Goal: Information Seeking & Learning: Learn about a topic

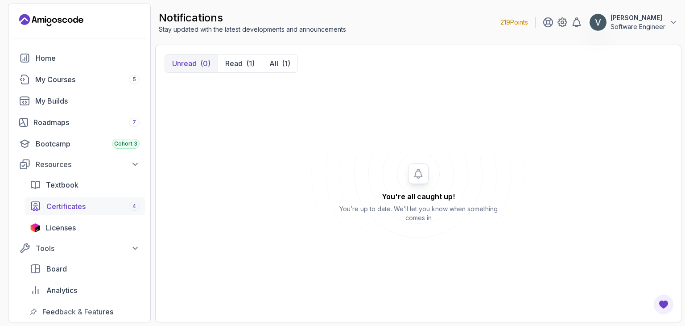
click at [123, 209] on div "Certificates 4" at bounding box center [92, 206] width 93 height 11
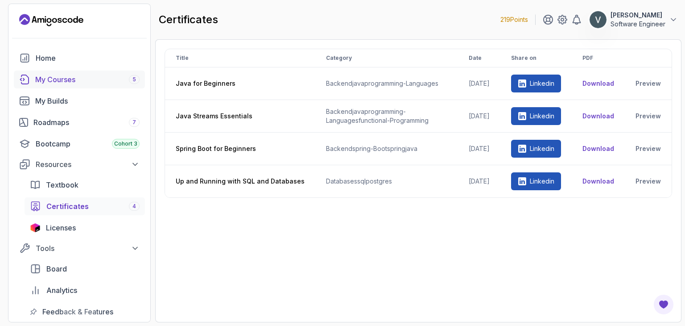
click at [30, 74] on link "My Courses 5" at bounding box center [79, 79] width 131 height 18
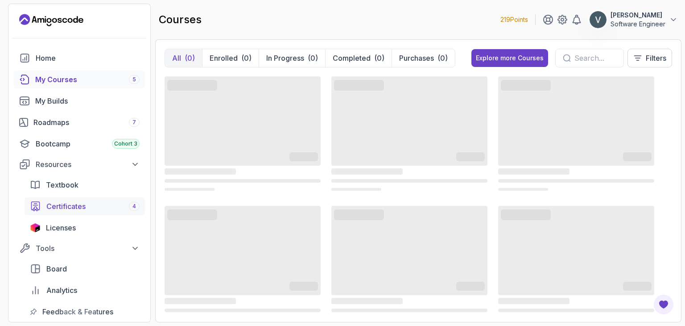
click at [96, 208] on div "Certificates 4" at bounding box center [92, 206] width 93 height 11
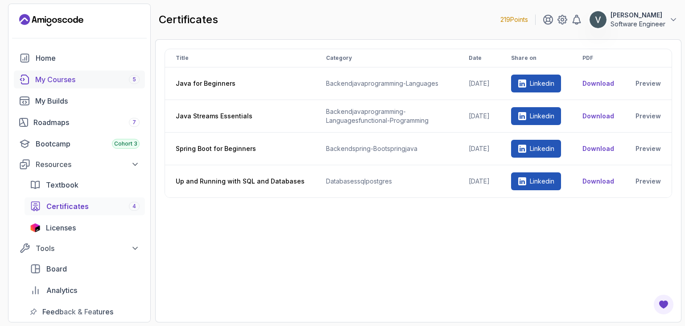
click at [68, 83] on div "My Courses 5" at bounding box center [87, 79] width 104 height 11
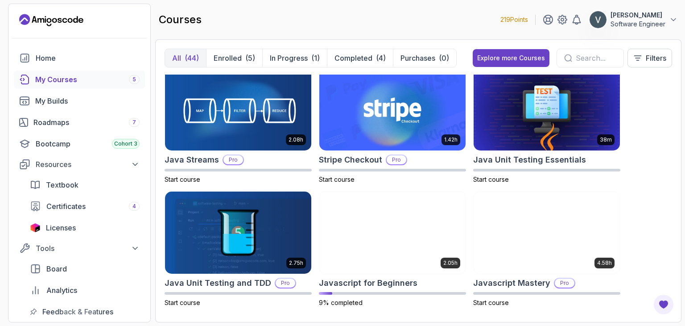
scroll to position [792, 0]
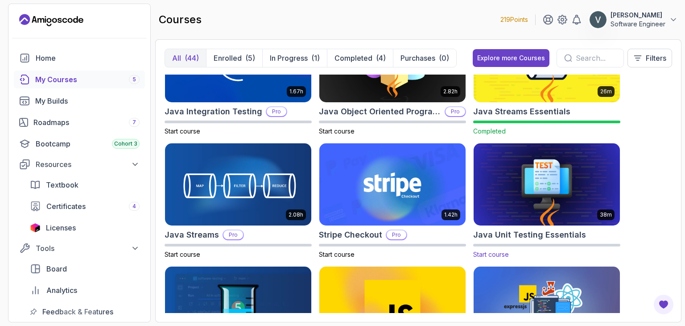
click at [519, 215] on img at bounding box center [546, 184] width 153 height 86
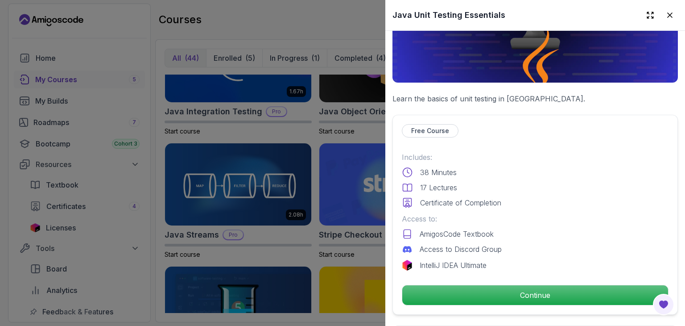
scroll to position [120, 0]
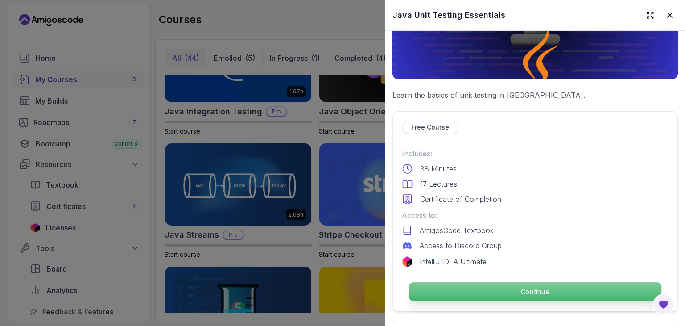
click at [509, 284] on p "Continue" at bounding box center [535, 291] width 253 height 19
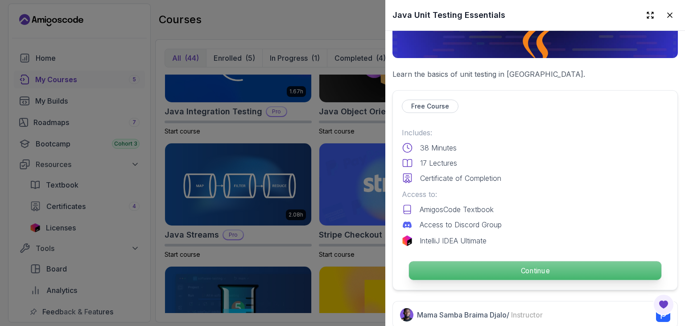
click at [552, 284] on div "Free Course Includes: 38 Minutes 17 Lectures Certificate of Completion Access t…" at bounding box center [536, 190] width 286 height 200
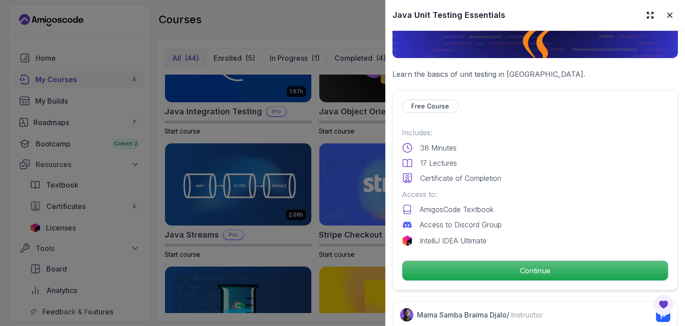
scroll to position [0, 0]
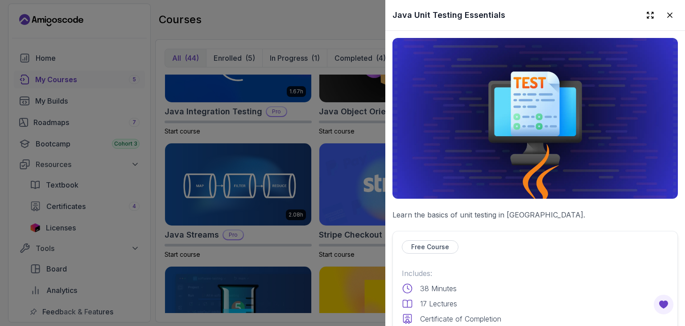
click at [498, 156] on img at bounding box center [536, 118] width 286 height 161
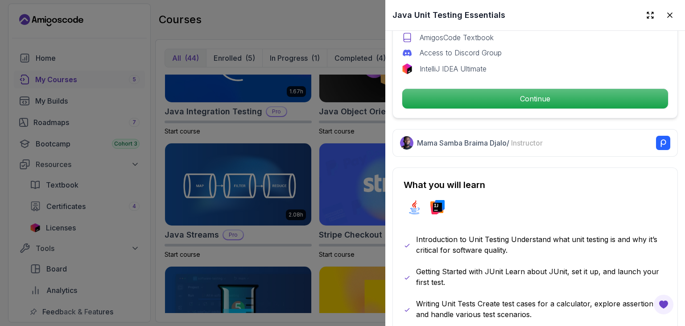
scroll to position [324, 0]
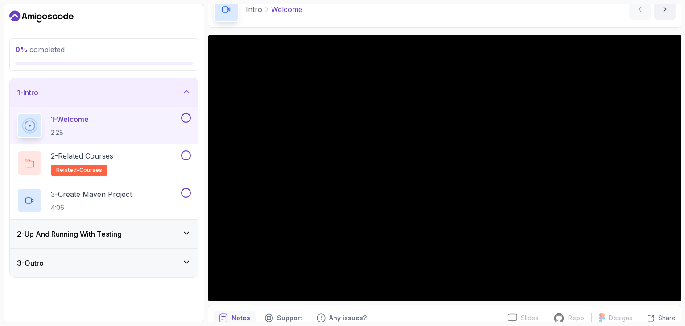
scroll to position [86, 0]
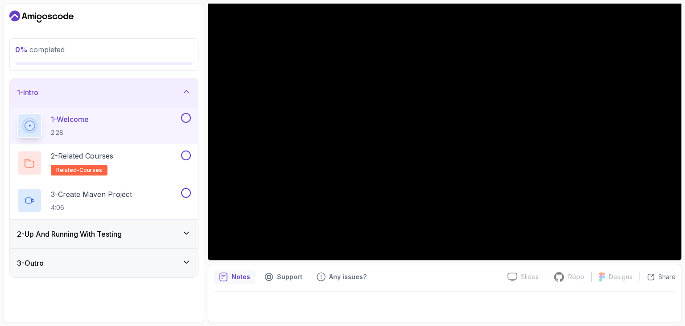
click at [186, 228] on icon at bounding box center [186, 232] width 9 height 9
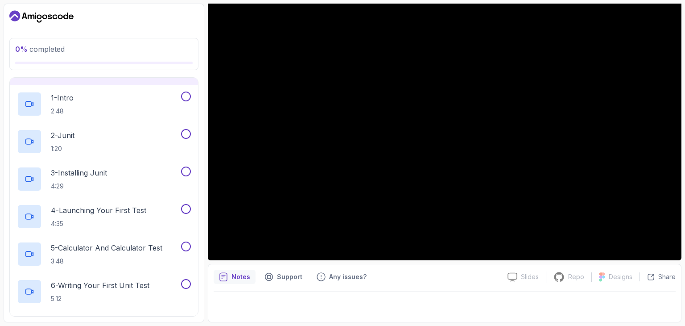
scroll to position [0, 0]
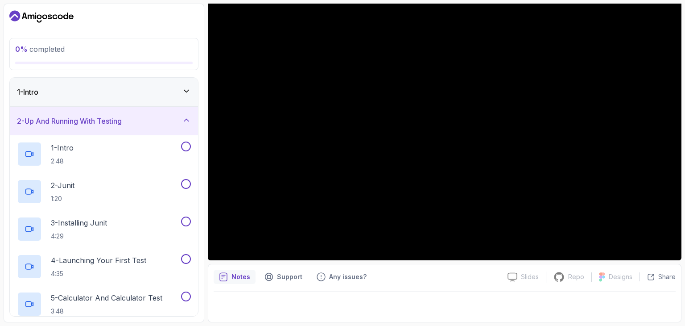
click at [10, 107] on button "2 - Up And Running With Testing" at bounding box center [104, 121] width 188 height 29
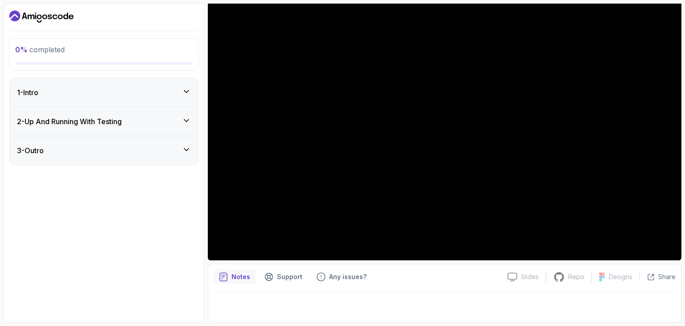
click at [10, 107] on button "2 - Up And Running With Testing" at bounding box center [104, 121] width 188 height 29
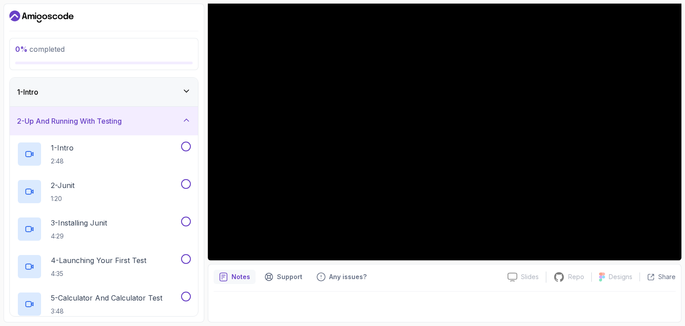
click at [10, 107] on button "2 - Up And Running With Testing" at bounding box center [104, 121] width 188 height 29
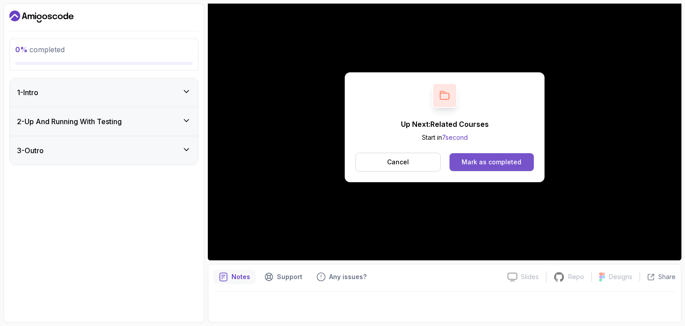
click at [500, 156] on button "Mark as completed" at bounding box center [492, 162] width 84 height 18
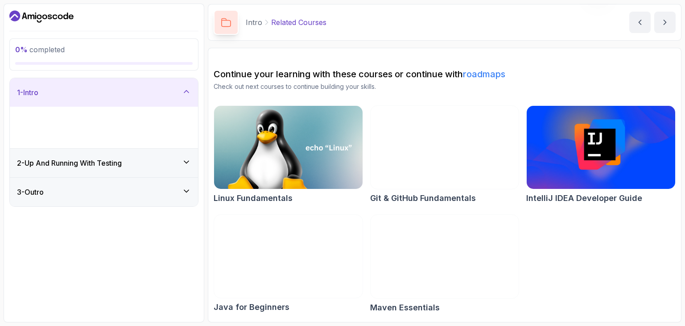
scroll to position [31, 0]
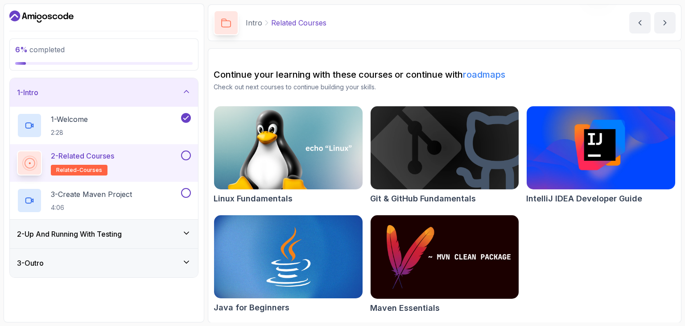
click at [186, 156] on button at bounding box center [186, 155] width 10 height 10
click at [173, 209] on div "3 - Create Maven Project 4:06" at bounding box center [98, 200] width 162 height 25
click at [114, 193] on p "3 - Create Maven Project" at bounding box center [91, 194] width 81 height 11
click at [96, 192] on p "3 - Create Maven Project" at bounding box center [91, 194] width 81 height 11
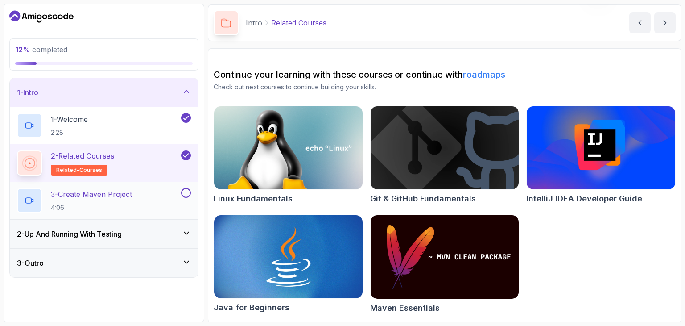
click at [96, 192] on p "3 - Create Maven Project" at bounding box center [91, 194] width 81 height 11
click at [26, 196] on icon at bounding box center [29, 200] width 9 height 9
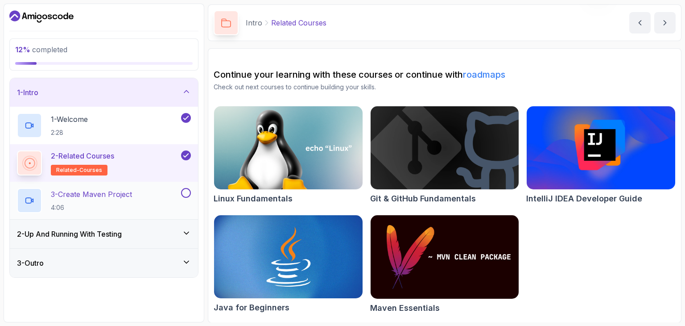
click at [26, 196] on icon at bounding box center [29, 200] width 9 height 9
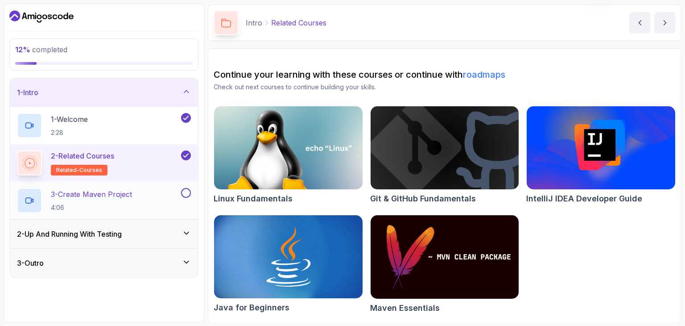
click at [26, 196] on icon at bounding box center [29, 200] width 9 height 9
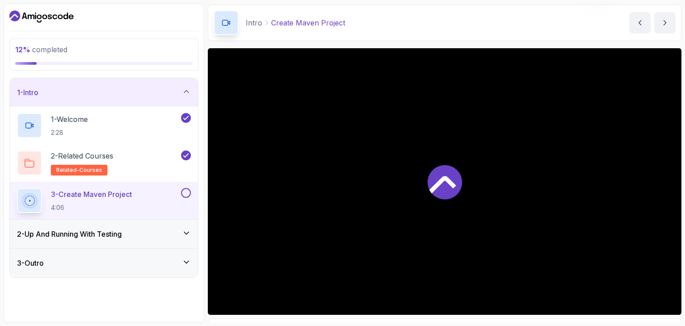
click at [26, 195] on icon at bounding box center [29, 200] width 14 height 14
click at [26, 195] on icon at bounding box center [30, 201] width 12 height 12
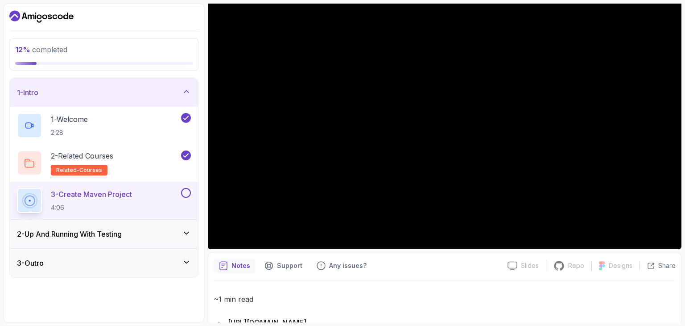
scroll to position [58, 0]
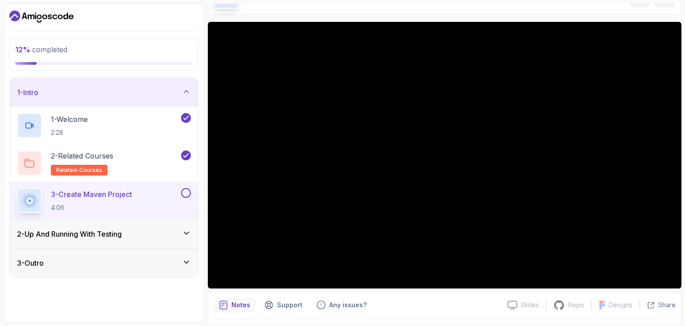
click at [17, 188] on button "3 - Create Maven Project 4:06" at bounding box center [104, 200] width 174 height 25
